Goal: Transaction & Acquisition: Purchase product/service

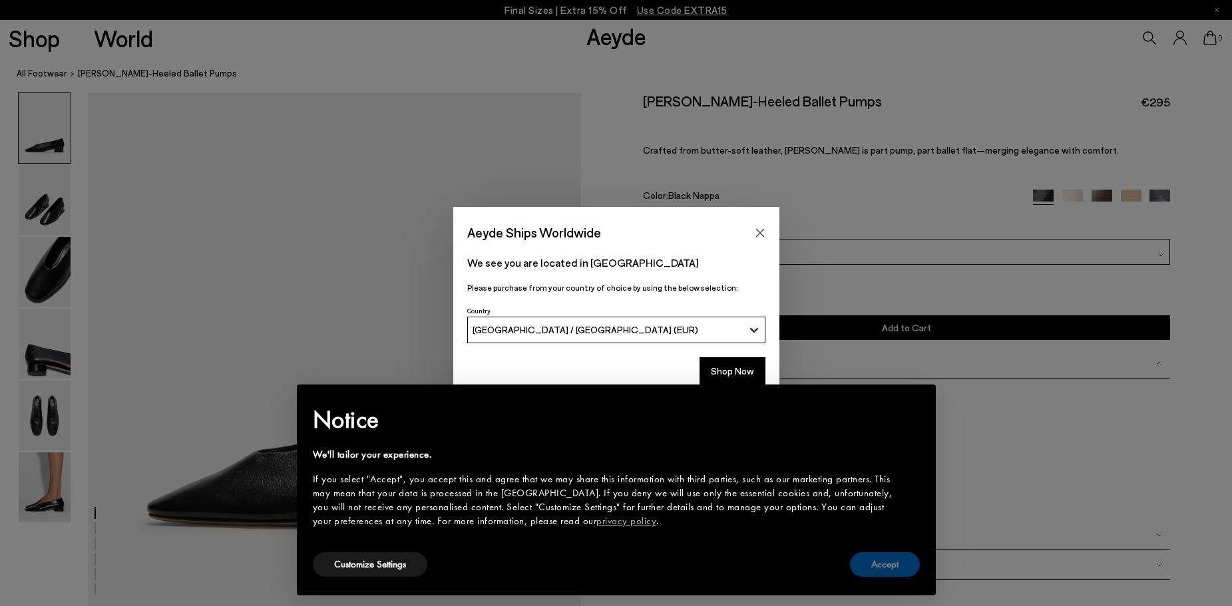
click at [877, 559] on button "Accept" at bounding box center [885, 565] width 70 height 25
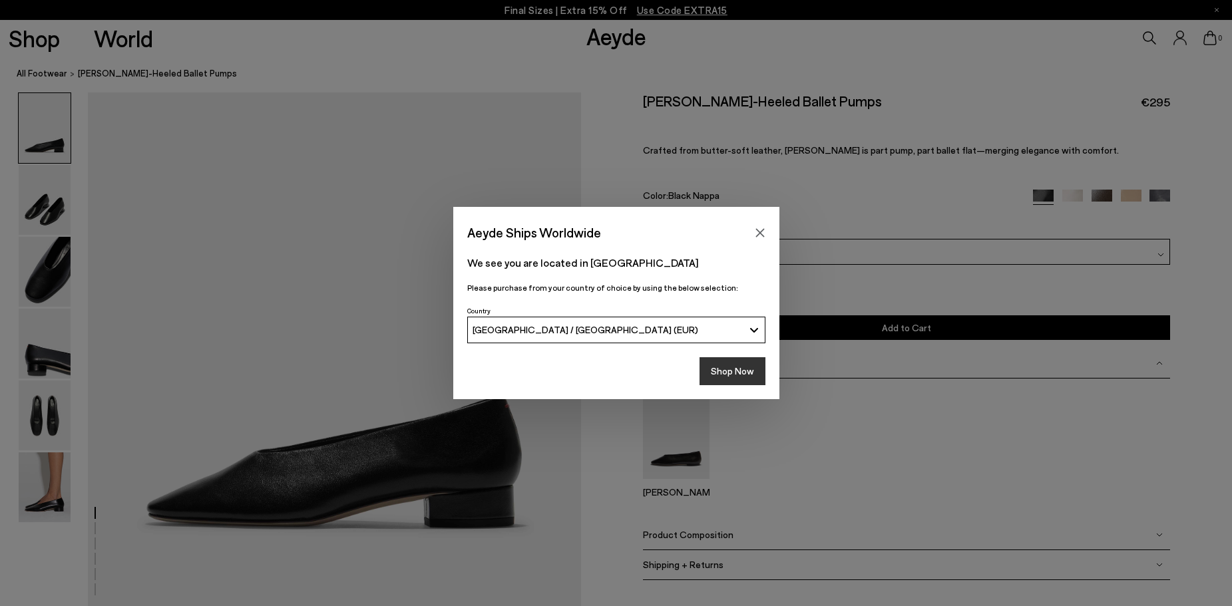
click at [749, 375] on button "Shop Now" at bounding box center [733, 371] width 66 height 28
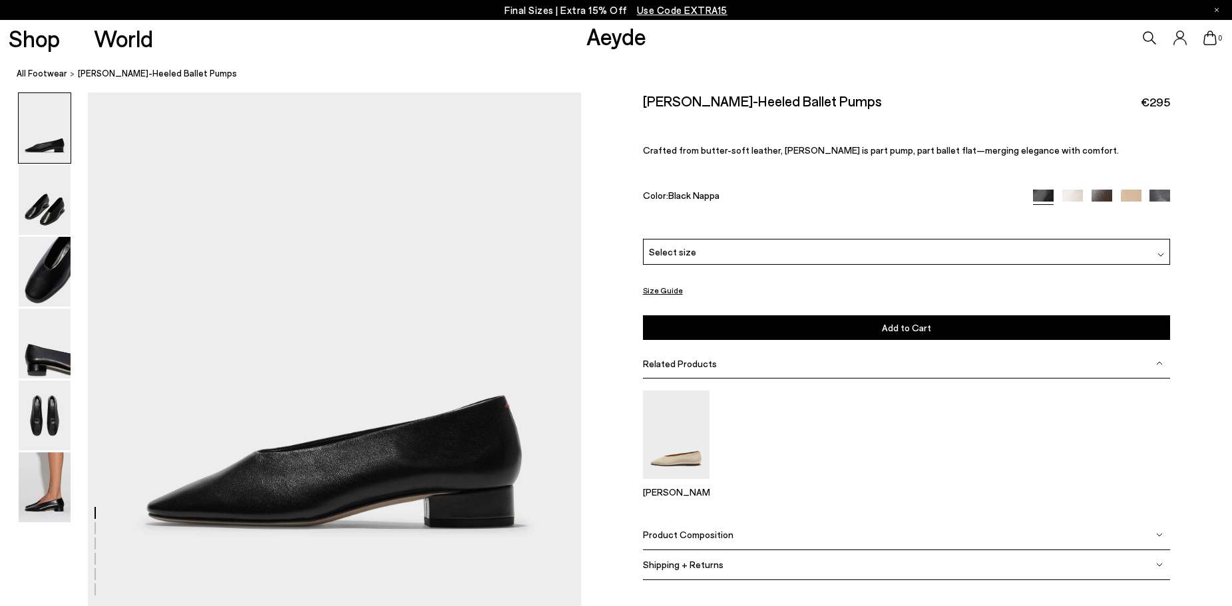
click at [1137, 195] on img at bounding box center [1131, 200] width 21 height 21
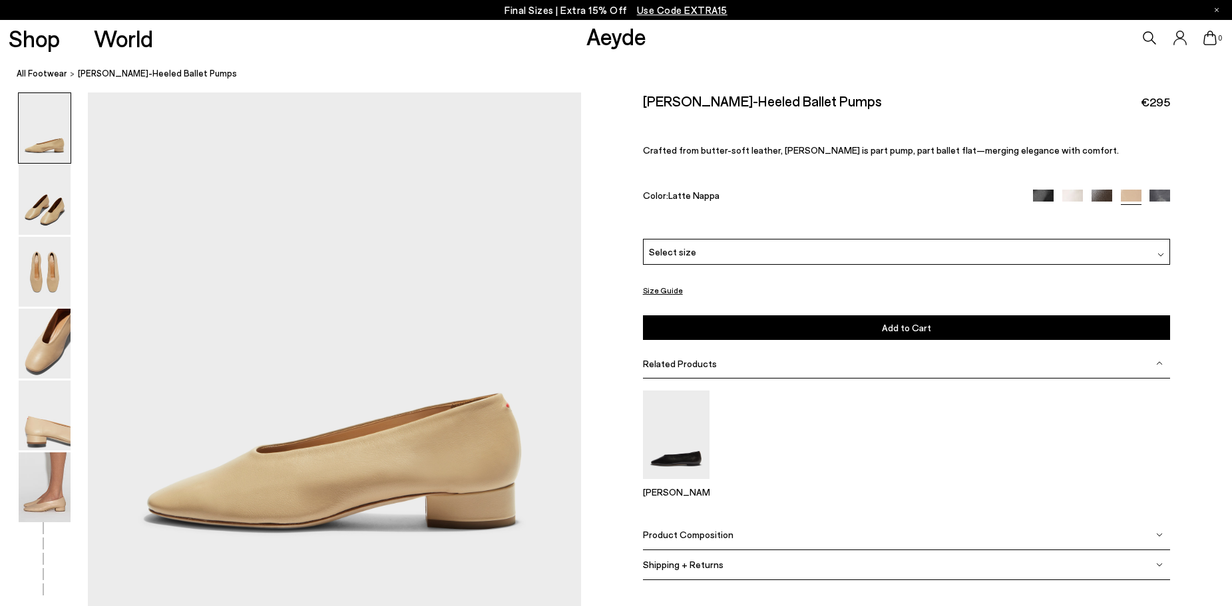
click at [1168, 250] on div "Select size" at bounding box center [907, 252] width 528 height 26
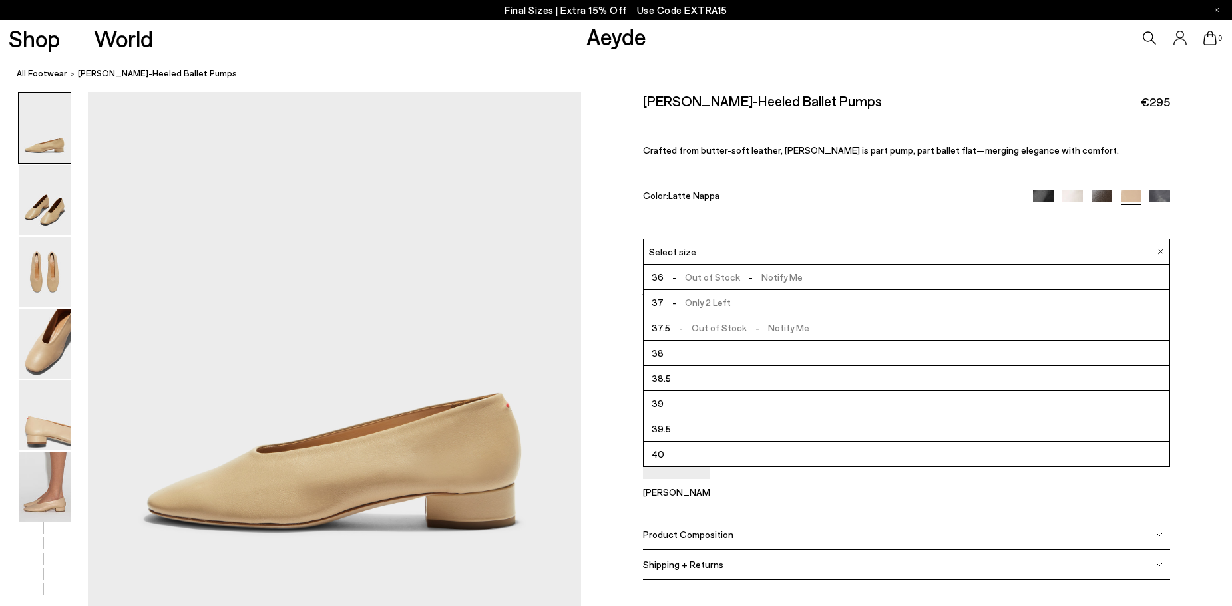
click at [687, 375] on li "38.5" at bounding box center [907, 378] width 527 height 25
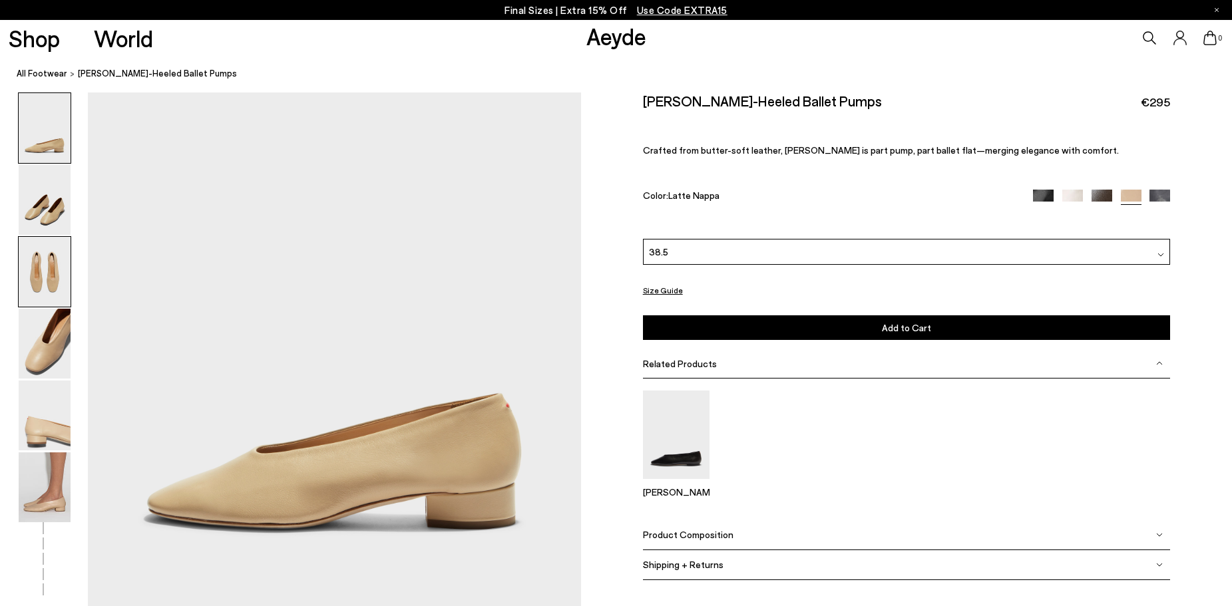
click at [35, 280] on img at bounding box center [45, 272] width 52 height 70
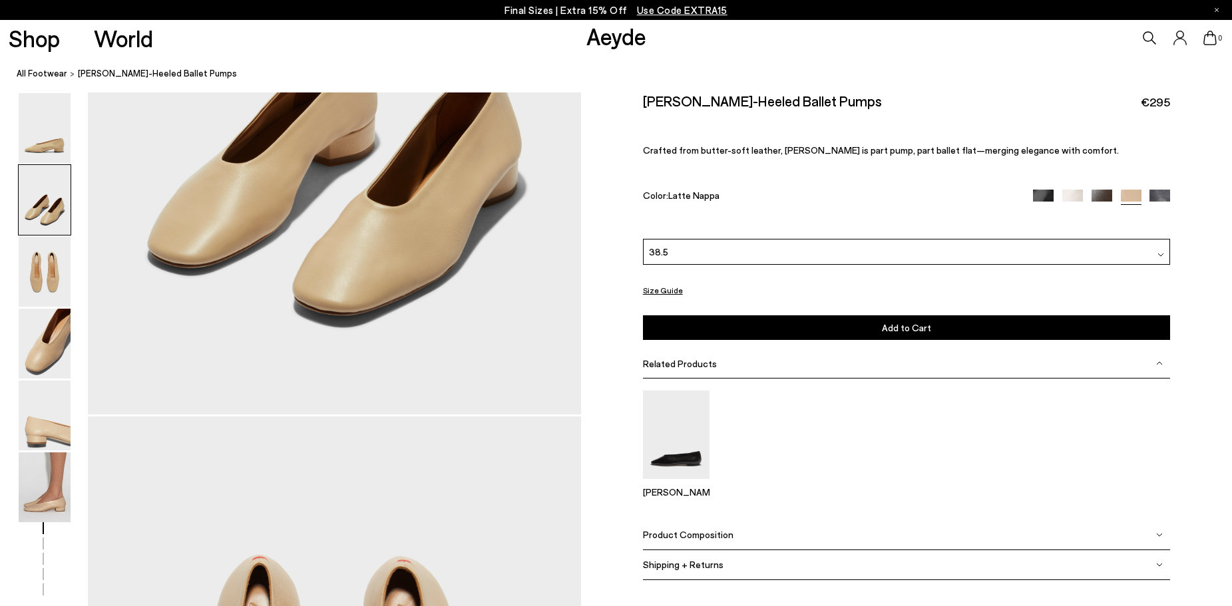
scroll to position [644, 0]
